Goal: Book appointment/travel/reservation

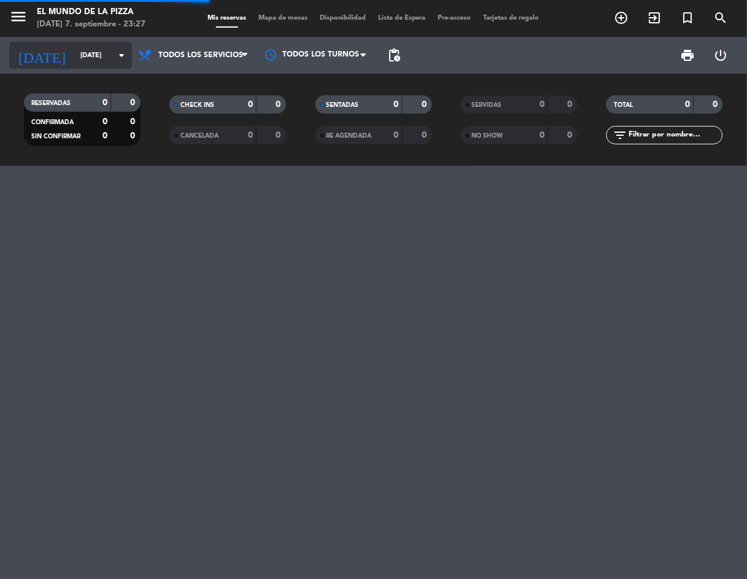
click at [85, 60] on input "[DATE]" at bounding box center [120, 55] width 93 height 20
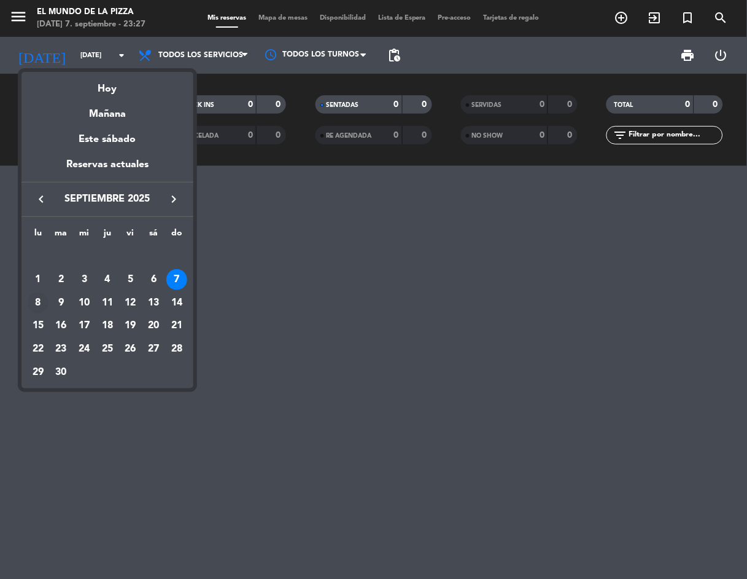
click at [40, 305] on div "8" at bounding box center [38, 302] width 21 height 21
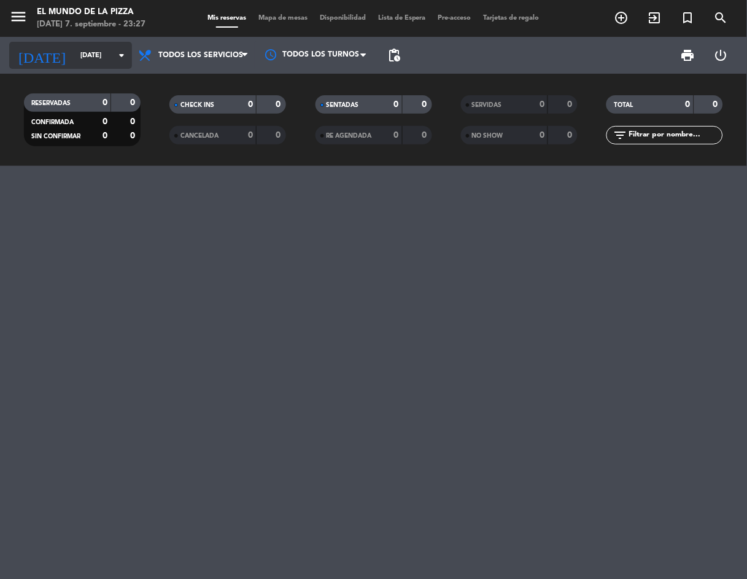
click at [39, 63] on icon "[DATE]" at bounding box center [41, 55] width 65 height 27
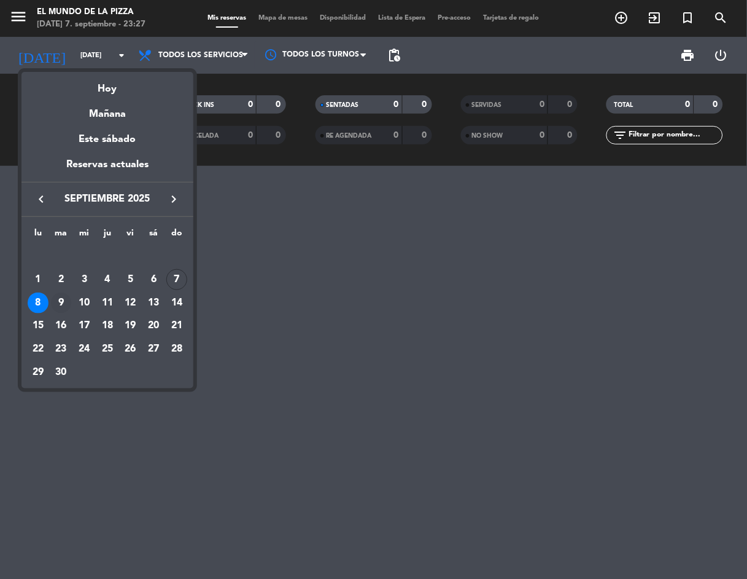
click at [62, 307] on div "9" at bounding box center [61, 302] width 21 height 21
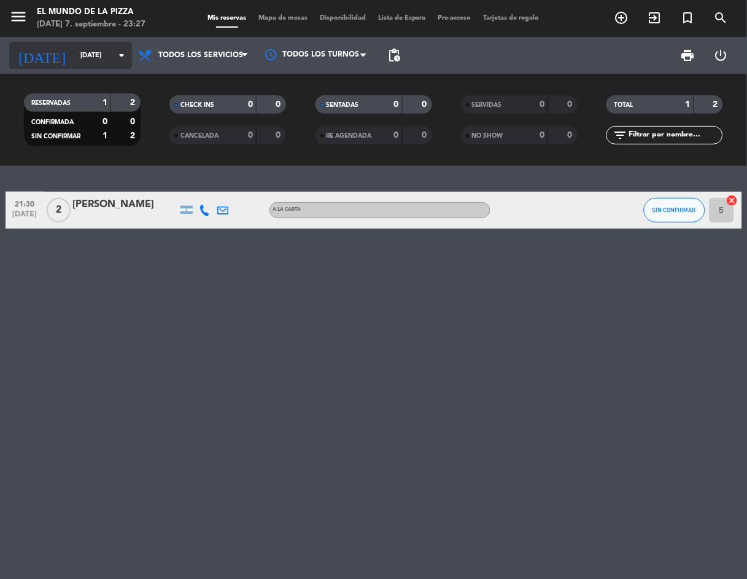
click at [74, 62] on input "[DATE]" at bounding box center [120, 55] width 93 height 20
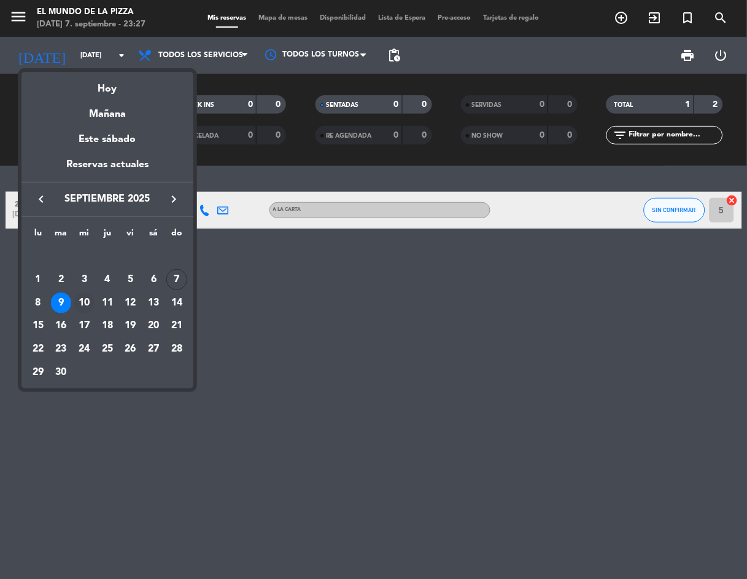
click at [87, 302] on div "10" at bounding box center [84, 302] width 21 height 21
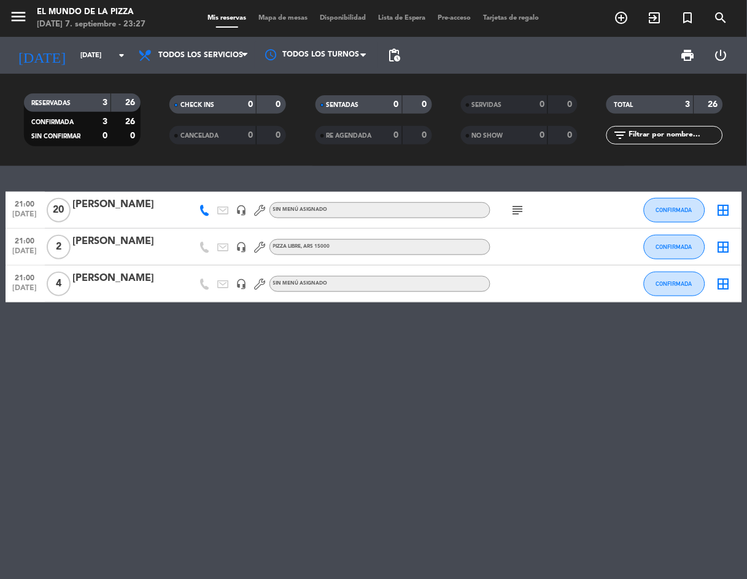
click at [505, 210] on div "subject" at bounding box center [546, 210] width 111 height 36
click at [512, 211] on icon "subject" at bounding box center [518, 210] width 15 height 15
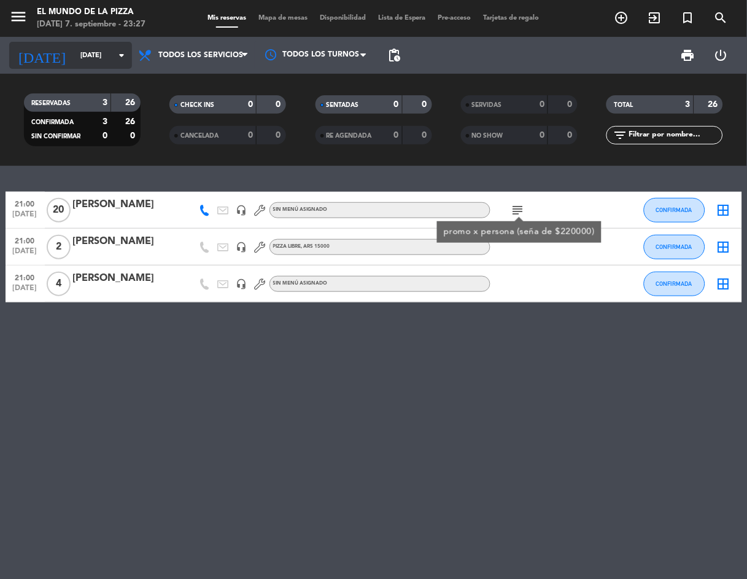
click at [74, 52] on input "[DATE]" at bounding box center [120, 55] width 93 height 20
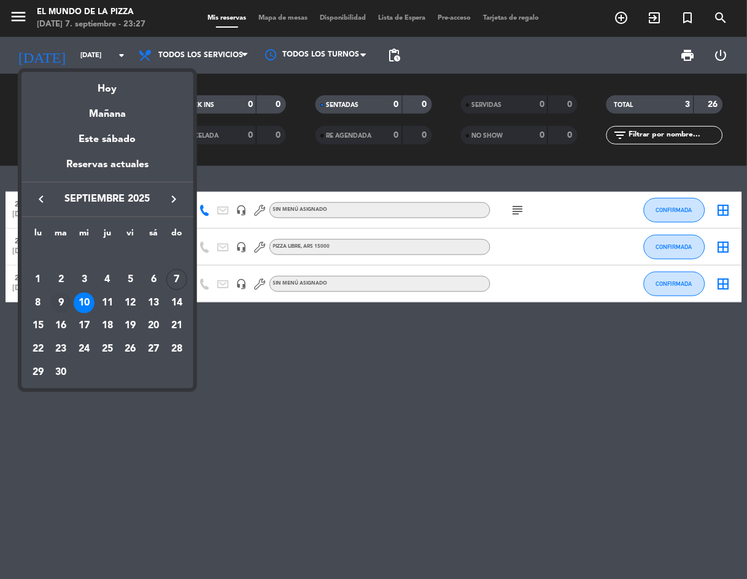
click at [53, 295] on div "9" at bounding box center [61, 302] width 21 height 21
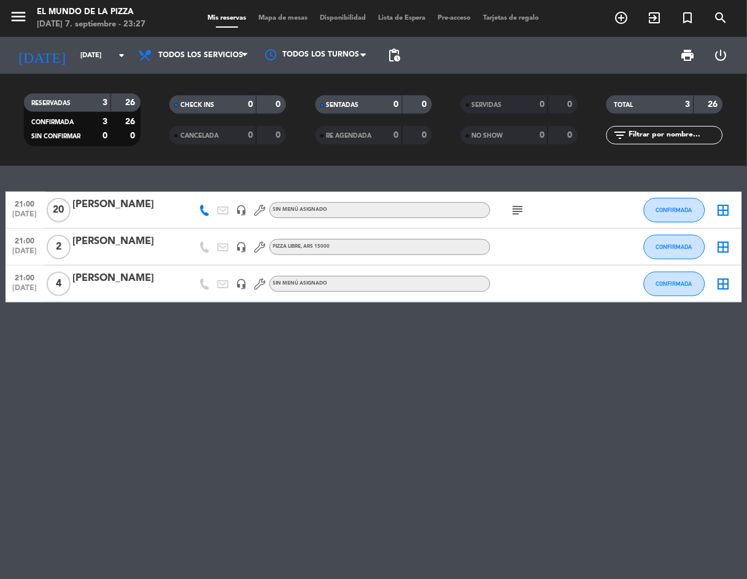
type input "[DATE]"
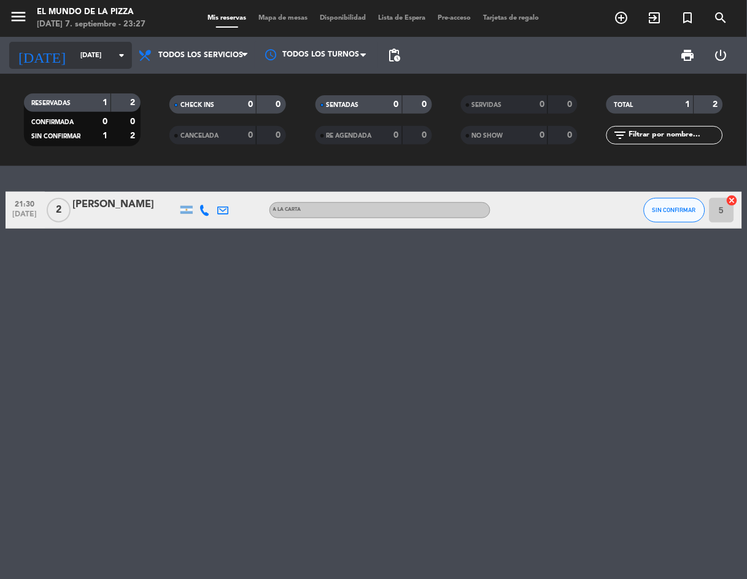
click at [74, 57] on input "[DATE]" at bounding box center [120, 55] width 93 height 20
